Goal: Find specific page/section

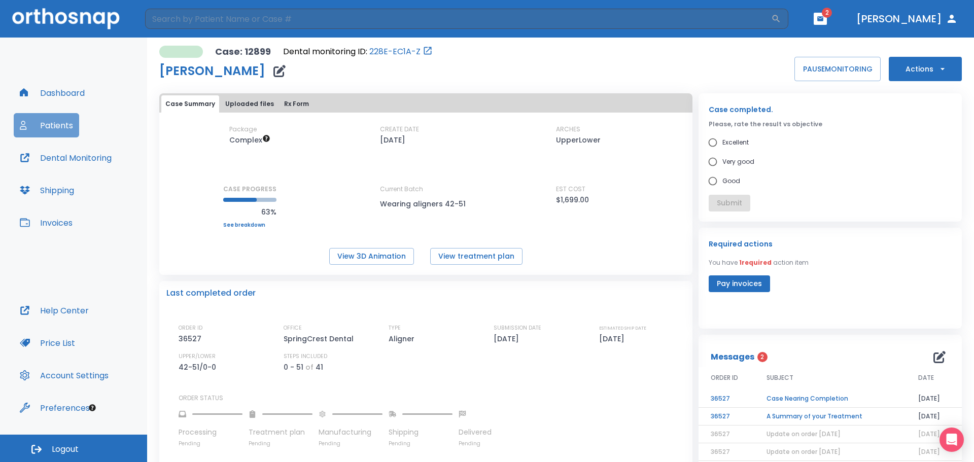
click at [47, 122] on button "Patients" at bounding box center [46, 125] width 65 height 24
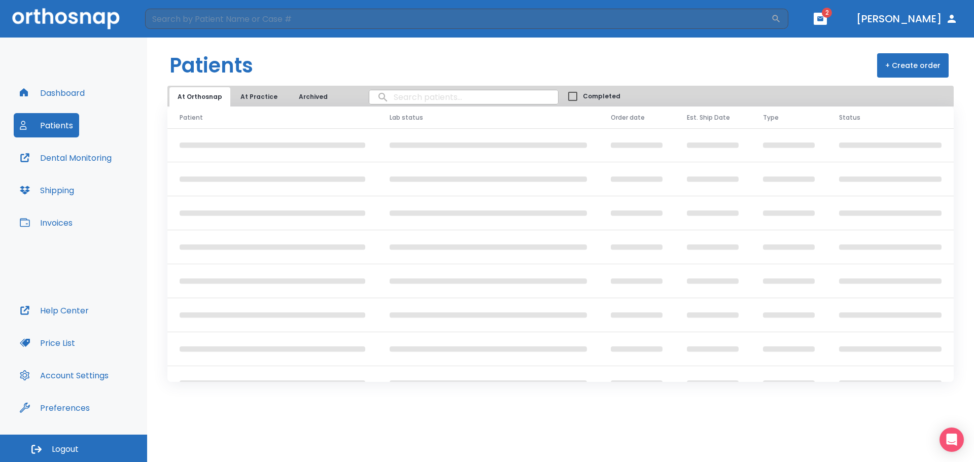
click at [430, 103] on input "search" at bounding box center [463, 97] width 189 height 20
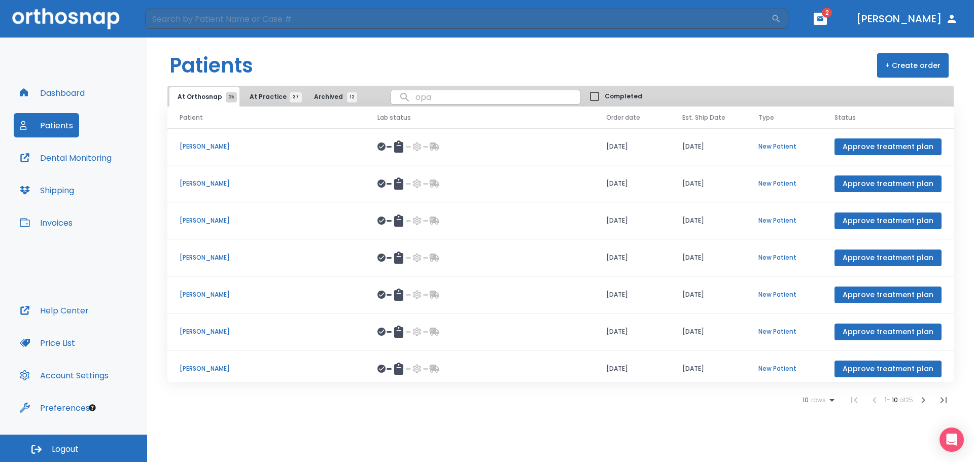
type input "opal"
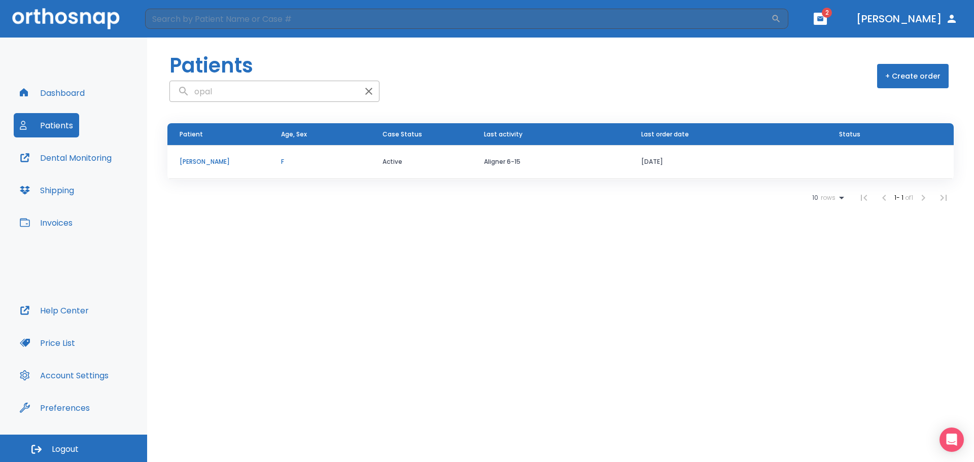
click at [205, 162] on p "Opal Autry" at bounding box center [218, 161] width 77 height 9
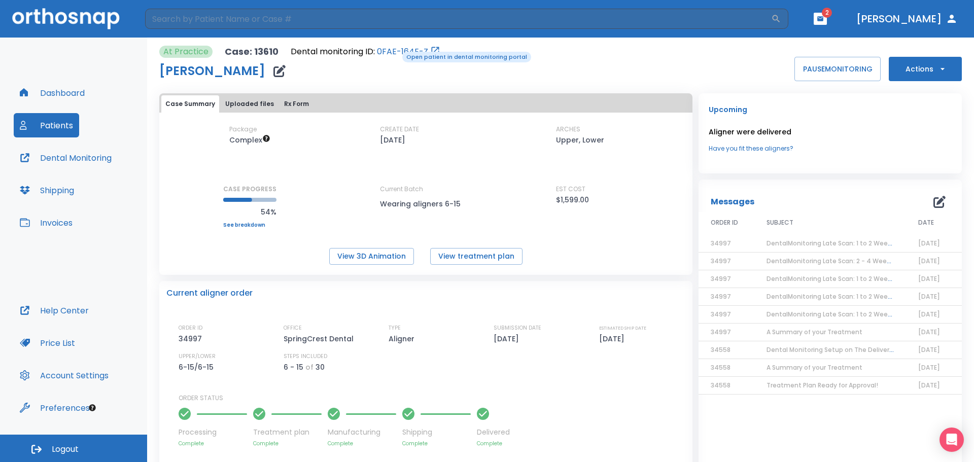
click at [395, 51] on link "0FAE-164E-Z" at bounding box center [402, 52] width 51 height 12
click at [54, 127] on button "Patients" at bounding box center [46, 125] width 65 height 24
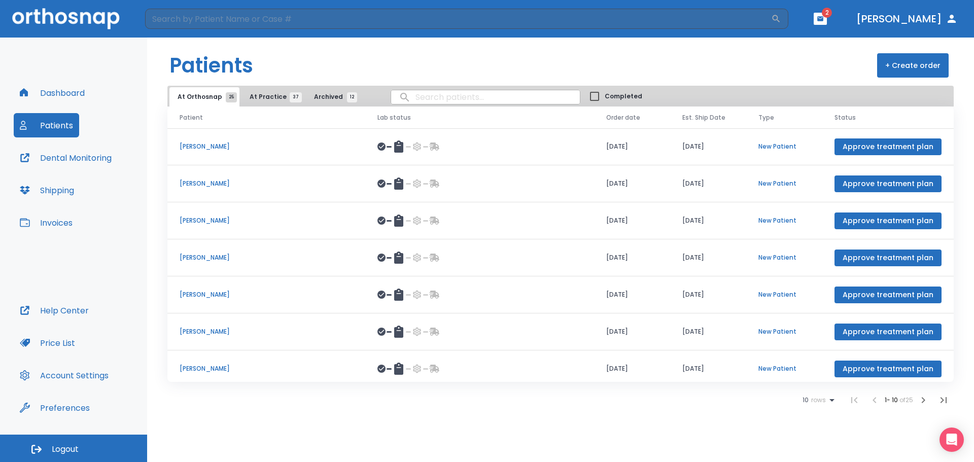
click at [448, 95] on input "search" at bounding box center [485, 97] width 189 height 20
type input "steven fl"
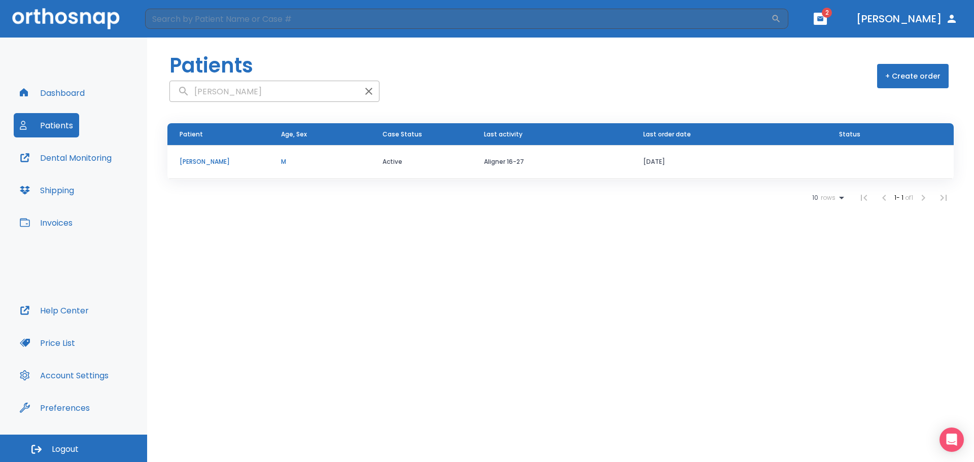
click at [446, 165] on td "Active" at bounding box center [420, 162] width 101 height 34
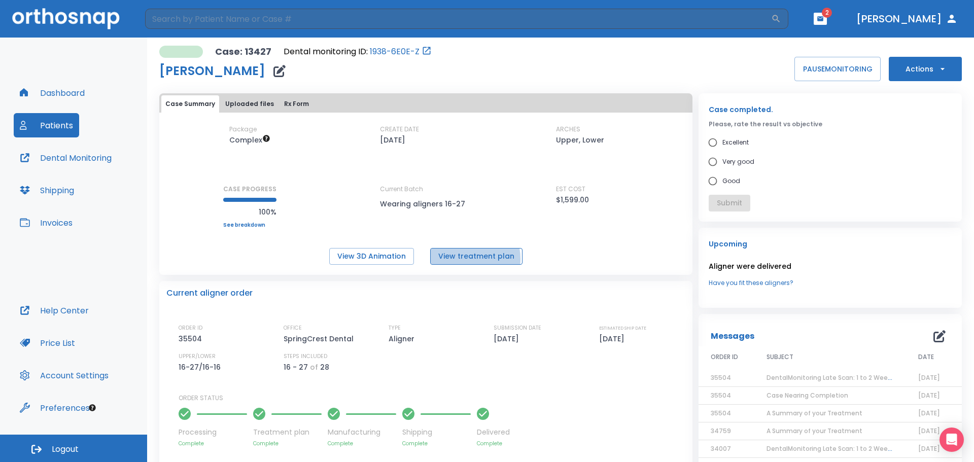
click at [457, 259] on button "View treatment plan" at bounding box center [476, 256] width 92 height 17
